Goal: Task Accomplishment & Management: Use online tool/utility

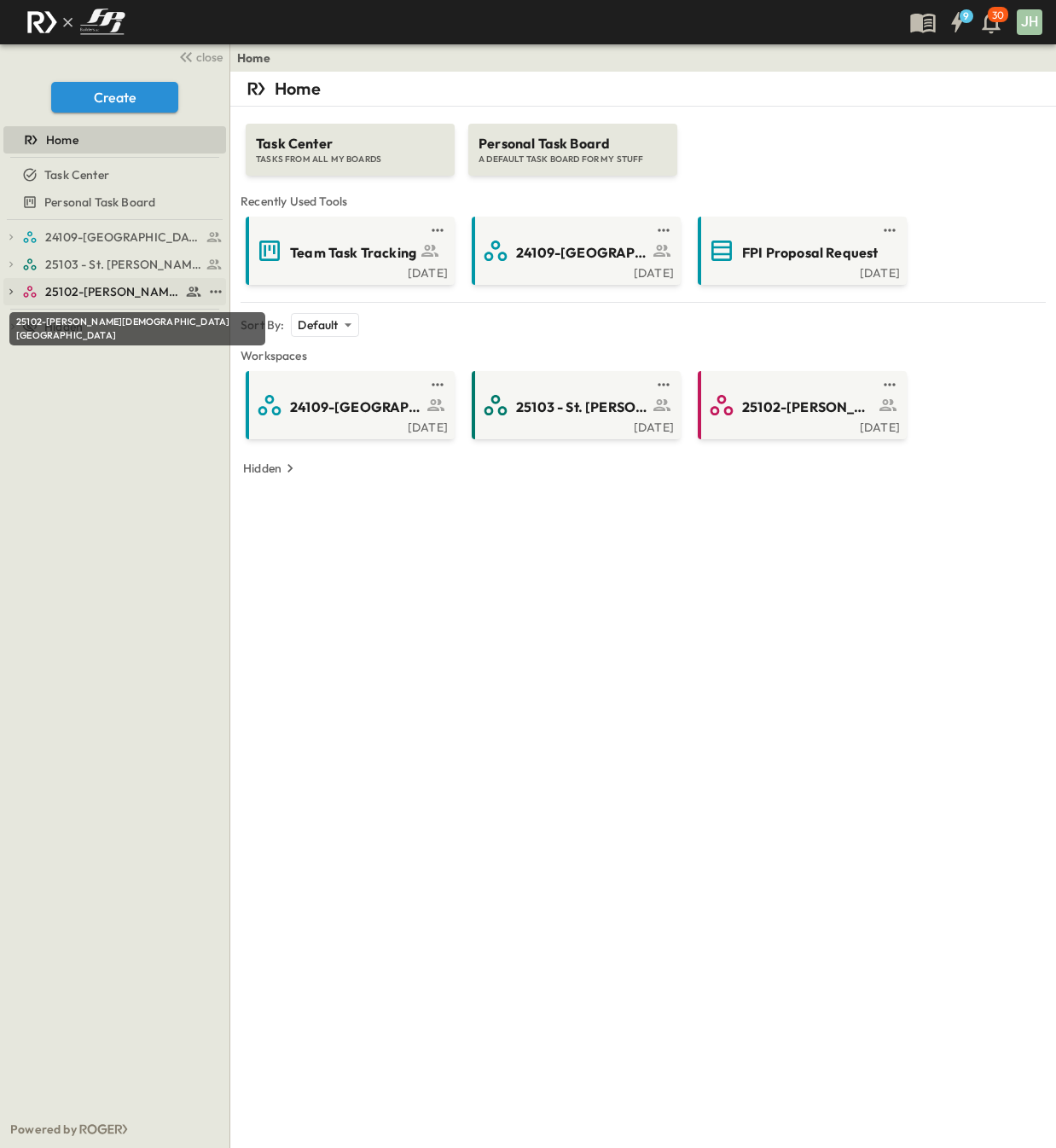
click at [109, 287] on span "25102-[PERSON_NAME][DEMOGRAPHIC_DATA][GEOGRAPHIC_DATA]" at bounding box center [113, 292] width 136 height 17
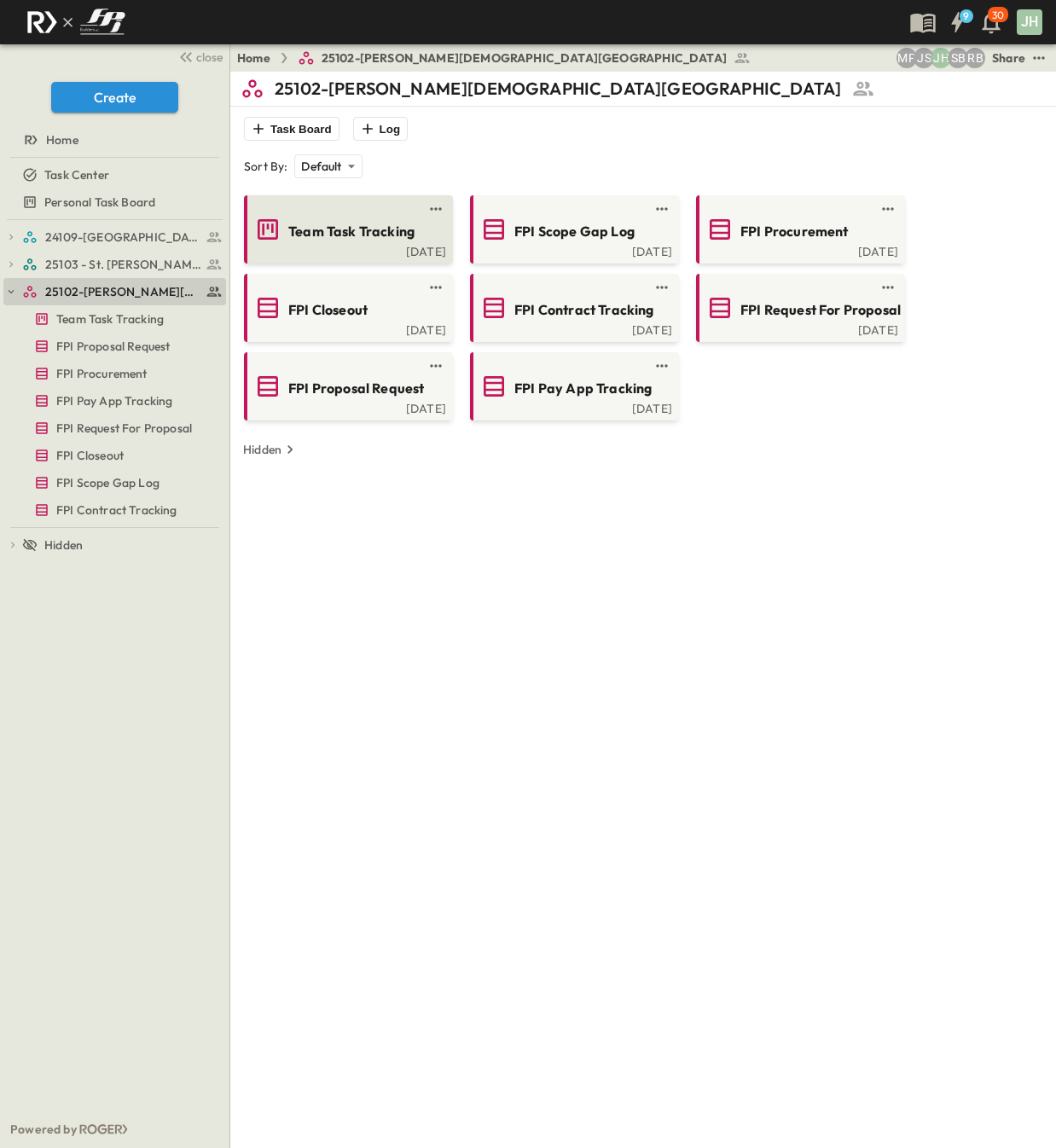
click at [250, 249] on div "[DATE]" at bounding box center [347, 250] width 199 height 14
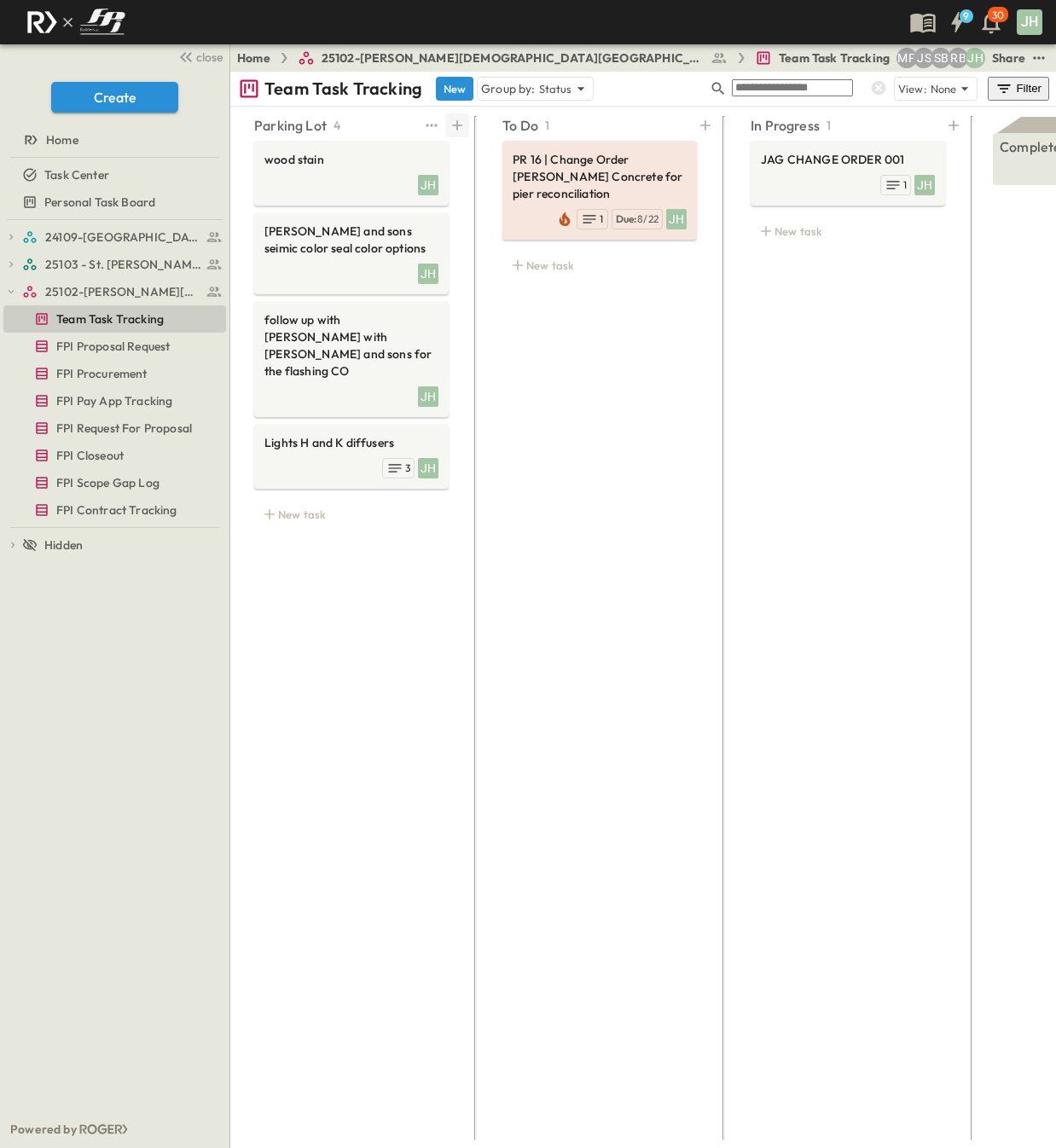
click at [460, 122] on icon at bounding box center [457, 126] width 17 height 17
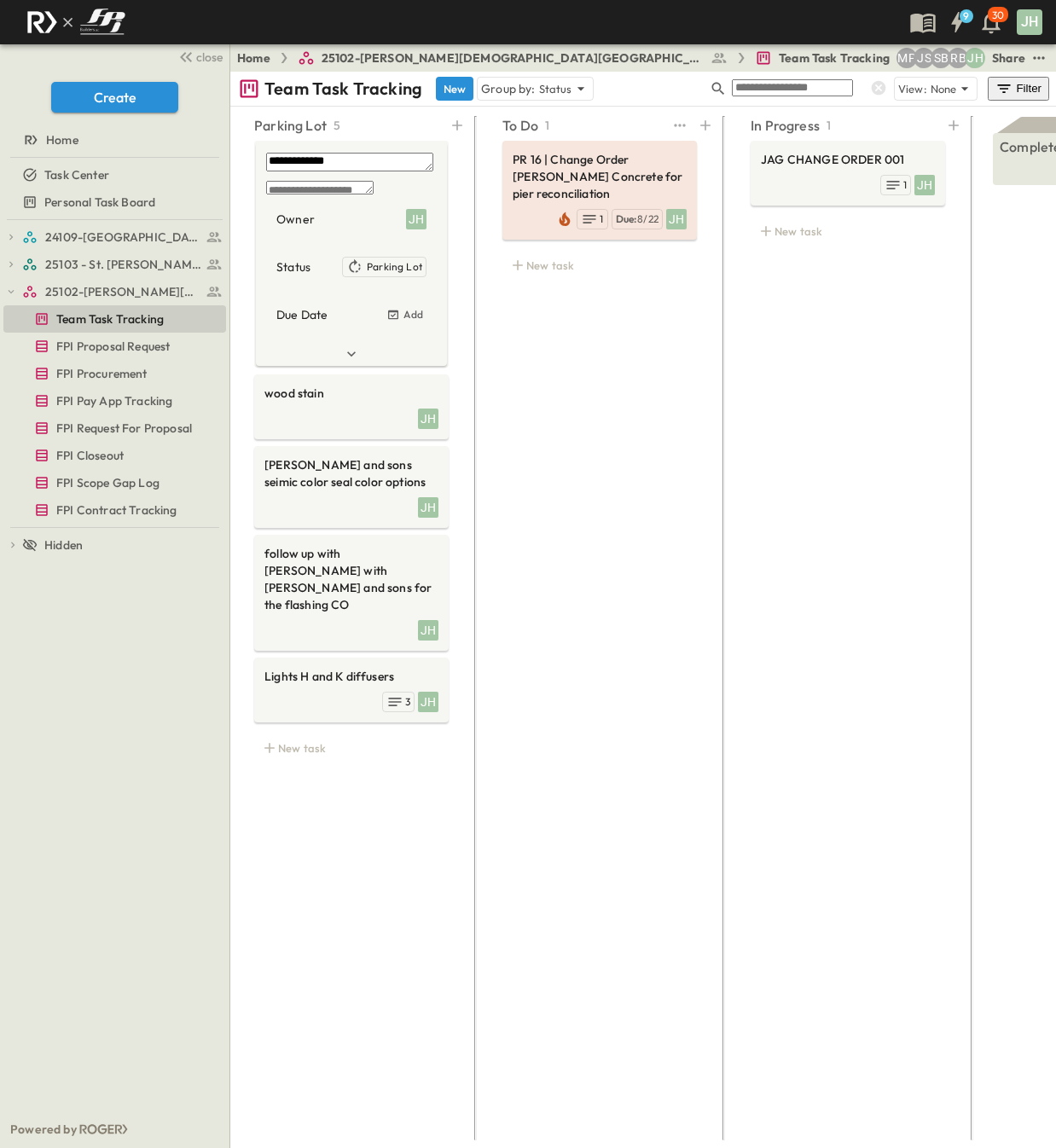
type textarea "**********"
click at [536, 343] on div "To Do 1 PR 16 | Change Order [PERSON_NAME] Concrete for pier reconciliation JH …" at bounding box center [599, 622] width 235 height 1024
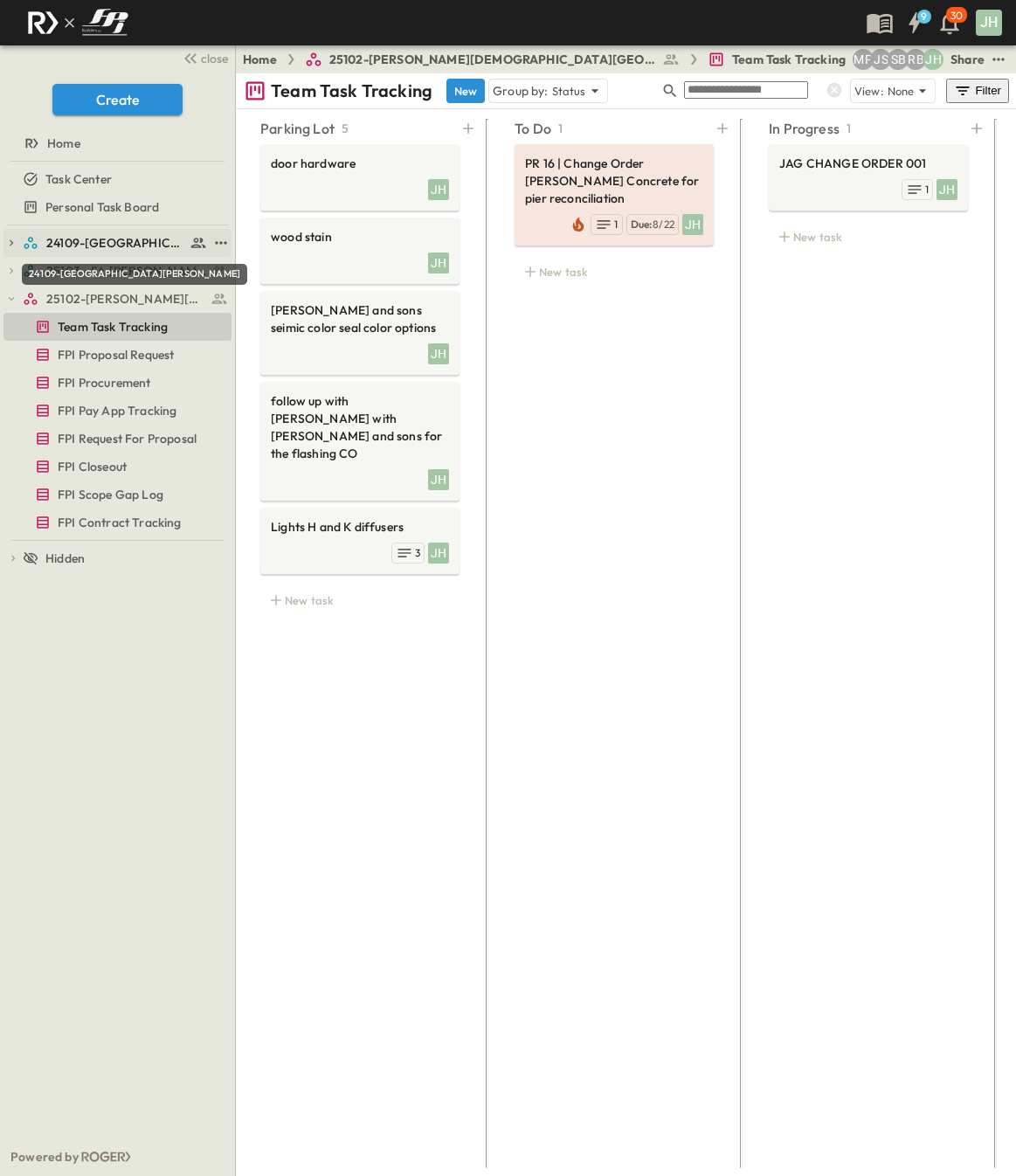
click at [66, 240] on span "24109-[GEOGRAPHIC_DATA][PERSON_NAME]" at bounding box center [116, 243] width 139 height 18
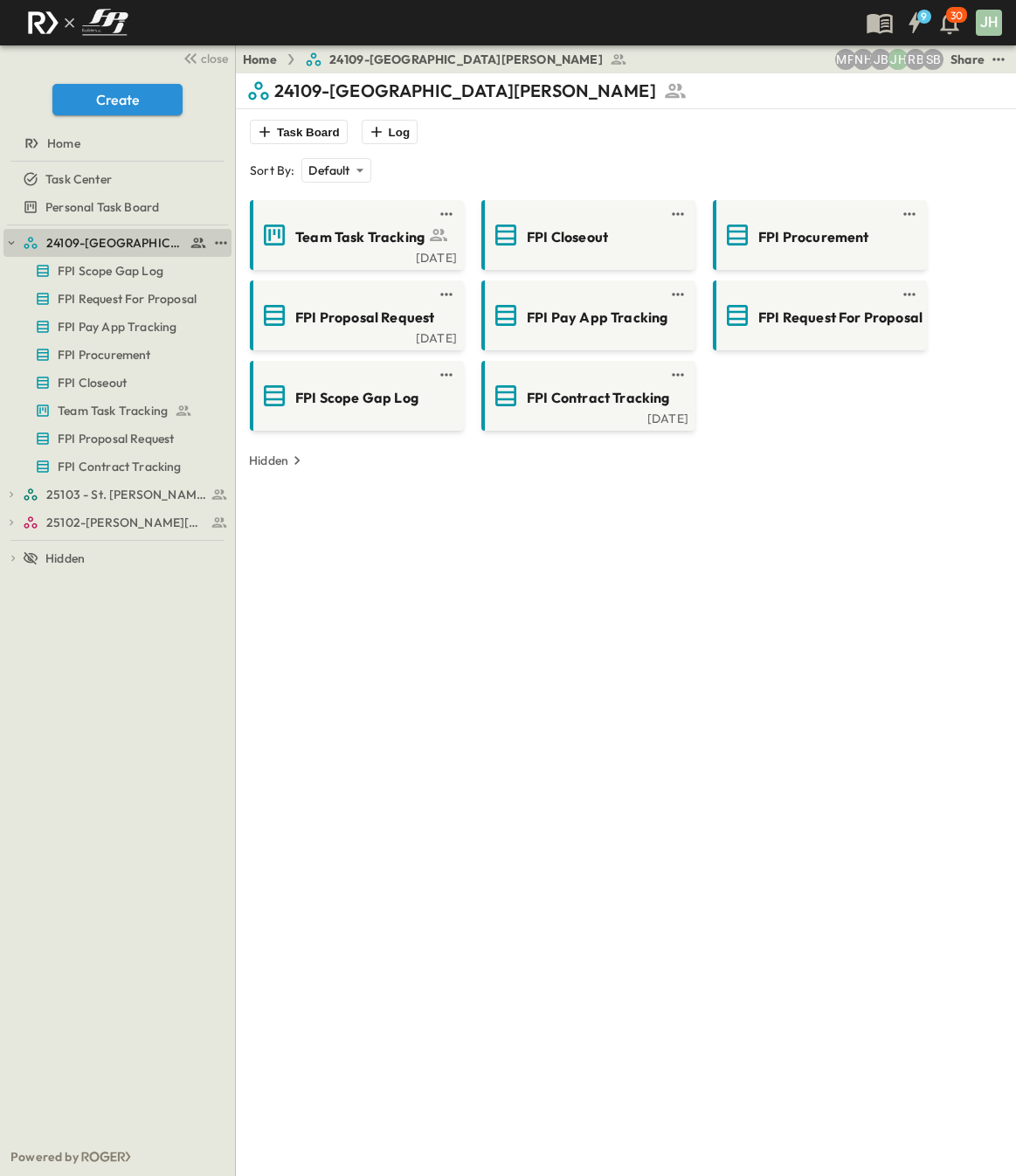
click at [20, 240] on div "24109-[GEOGRAPHIC_DATA][PERSON_NAME]" at bounding box center [117, 243] width 228 height 28
click at [9, 239] on icon "button" at bounding box center [11, 243] width 12 height 12
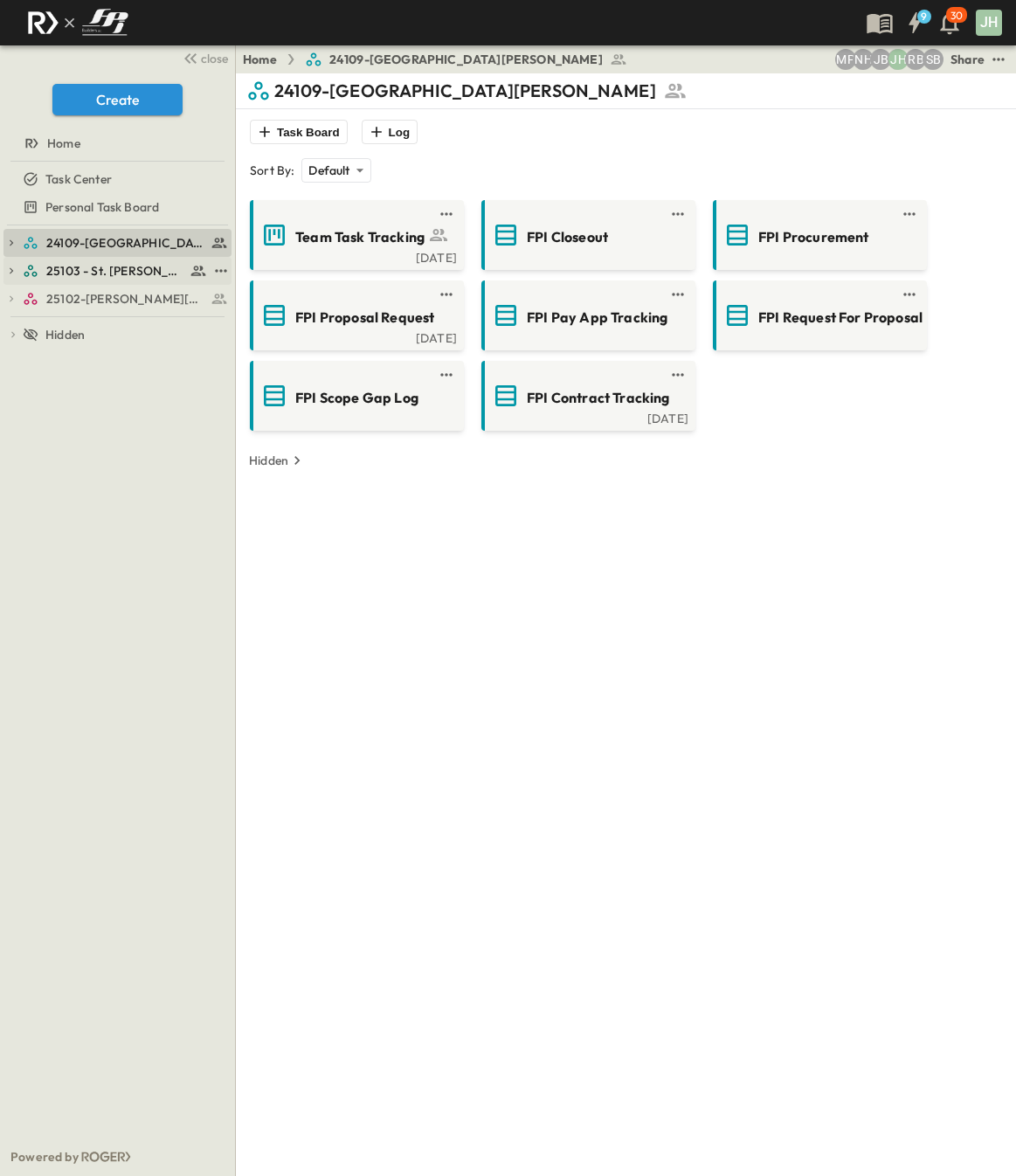
click at [75, 270] on span "25103 - St. [PERSON_NAME] Phase 2" at bounding box center [116, 271] width 139 height 18
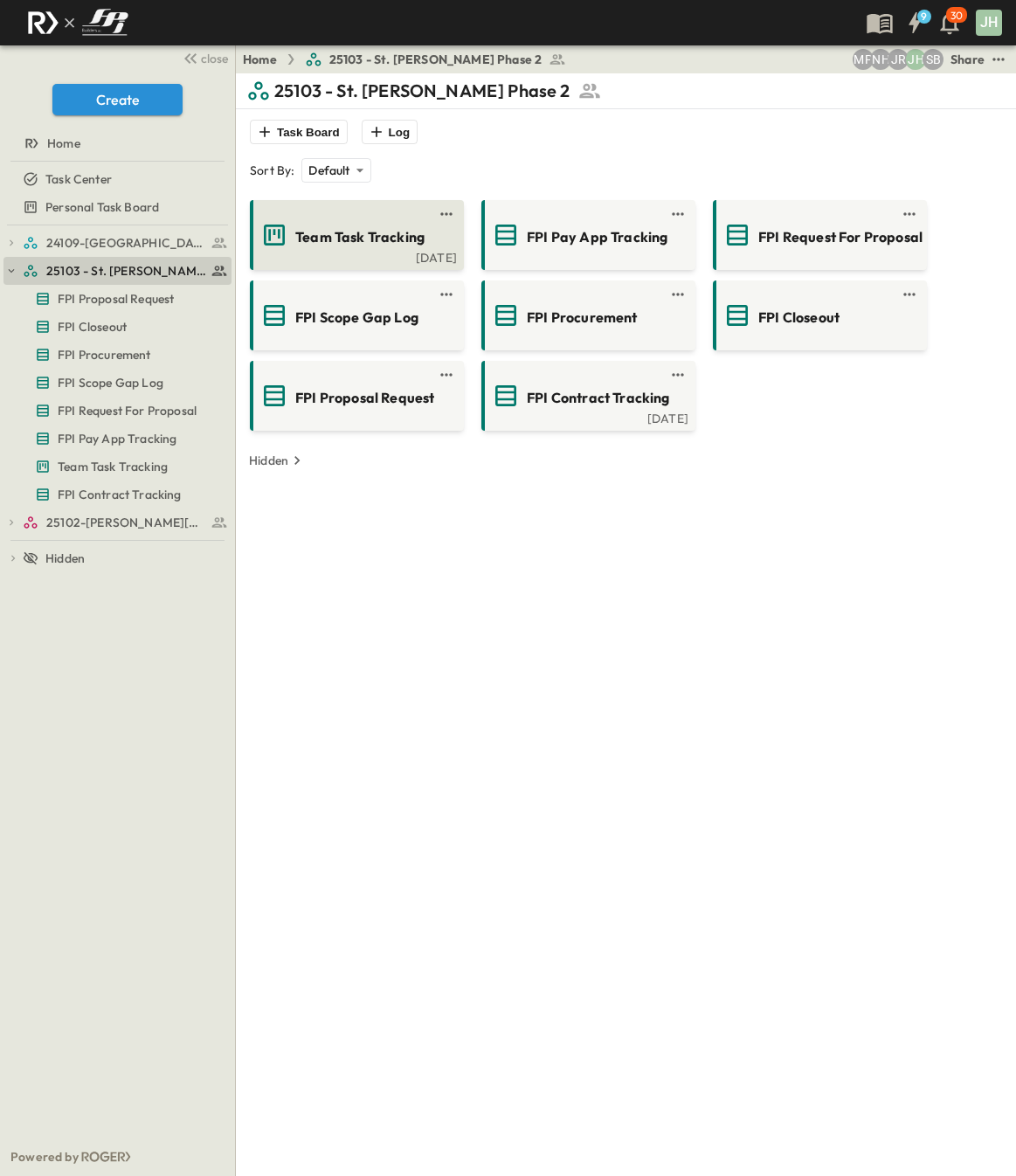
click at [348, 241] on span "Team Task Tracking" at bounding box center [360, 237] width 130 height 20
